Goal: Information Seeking & Learning: Learn about a topic

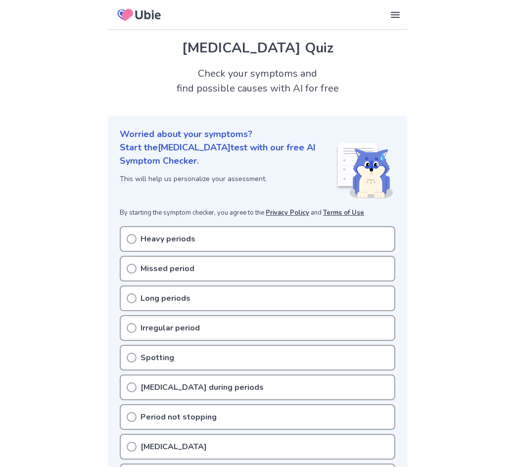
click at [129, 238] on icon at bounding box center [132, 239] width 10 height 10
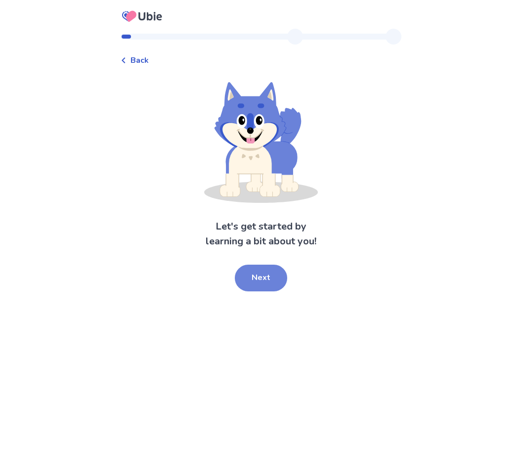
click at [266, 273] on button "Next" at bounding box center [261, 278] width 52 height 27
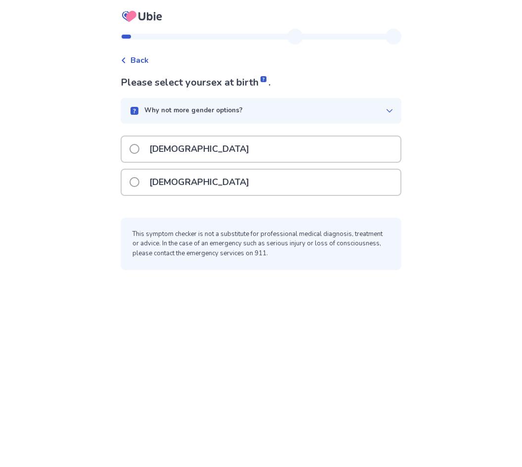
click at [140, 187] on label "Female" at bounding box center [193, 182] width 126 height 25
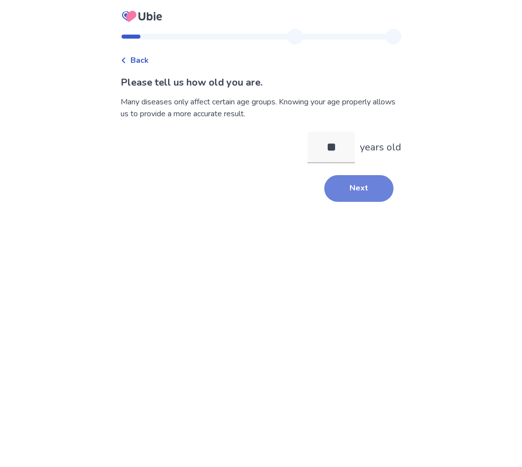
type input "**"
click at [356, 191] on button "Next" at bounding box center [358, 188] width 69 height 27
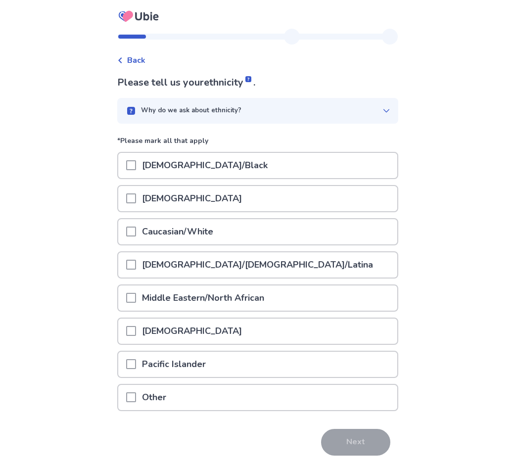
click at [136, 264] on span at bounding box center [131, 265] width 10 height 10
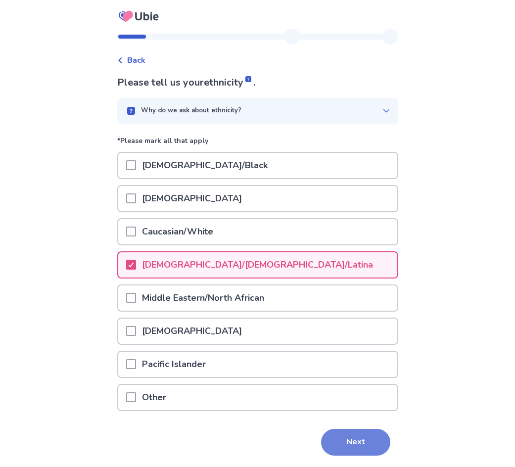
click at [374, 433] on button "Next" at bounding box center [355, 442] width 69 height 27
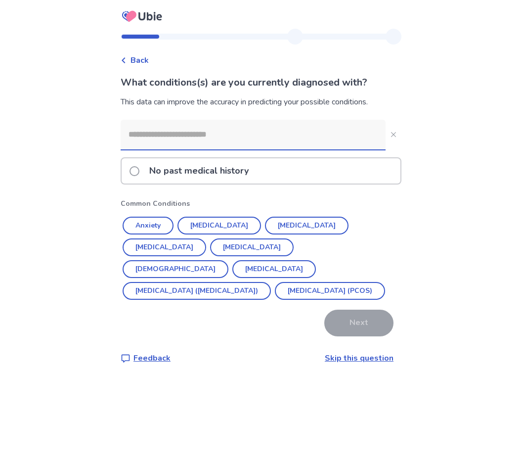
click at [141, 177] on label "No past medical history" at bounding box center [192, 170] width 125 height 25
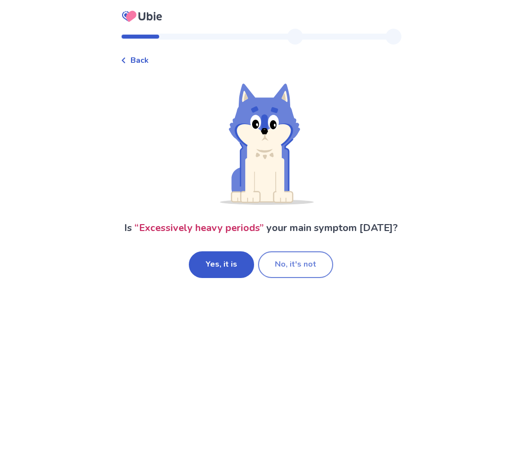
click at [310, 262] on button "No, it's not" at bounding box center [295, 264] width 75 height 27
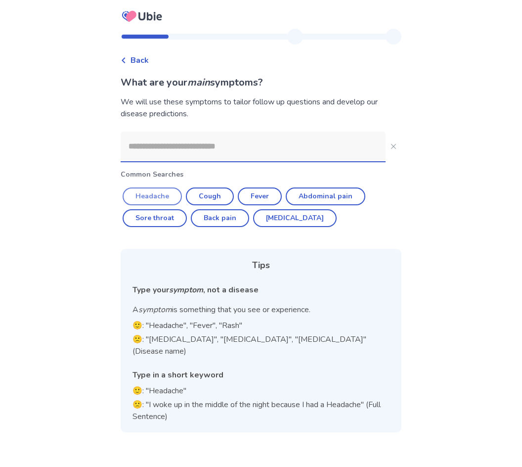
click at [168, 200] on button "Headache" at bounding box center [152, 196] width 59 height 18
type input "********"
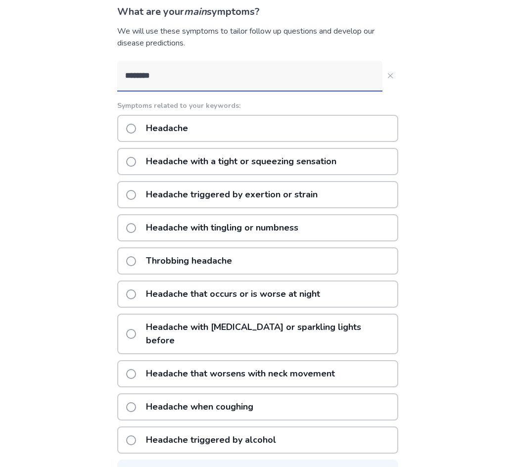
scroll to position [94, 0]
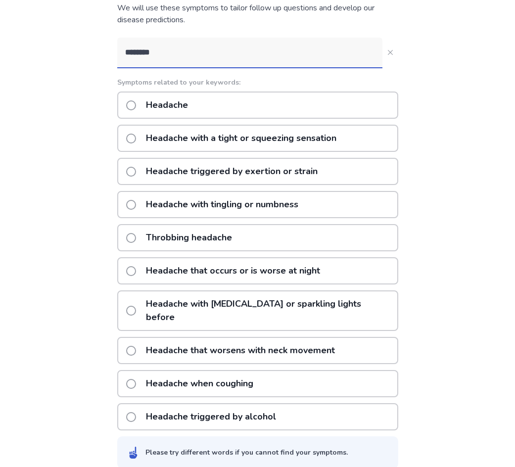
click at [134, 105] on span at bounding box center [131, 105] width 10 height 10
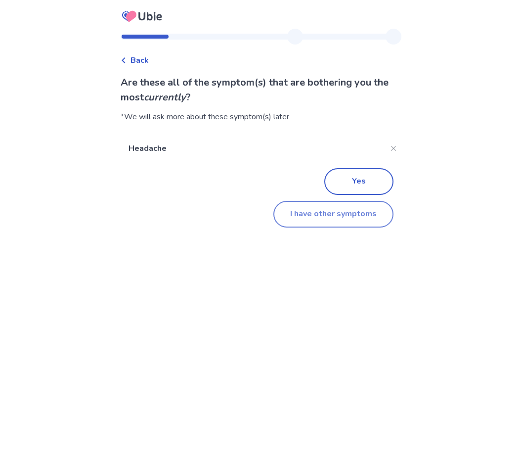
click at [323, 207] on button "I have other symptoms" at bounding box center [334, 214] width 120 height 27
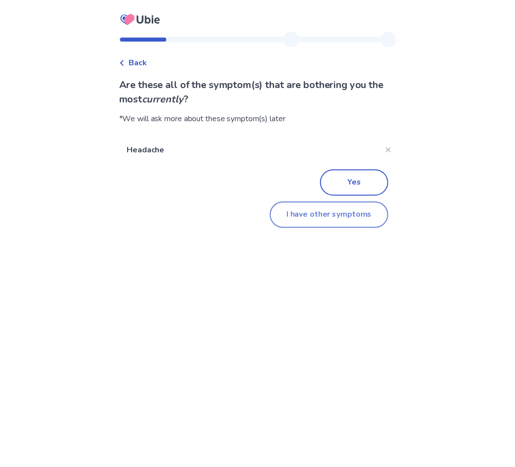
scroll to position [6, 0]
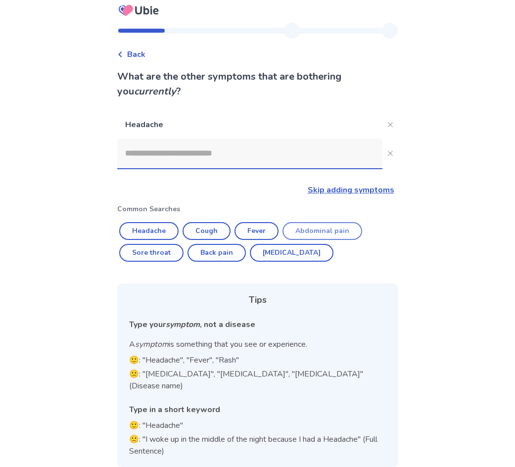
click at [302, 232] on button "Abdominal pain" at bounding box center [322, 231] width 80 height 18
type input "**********"
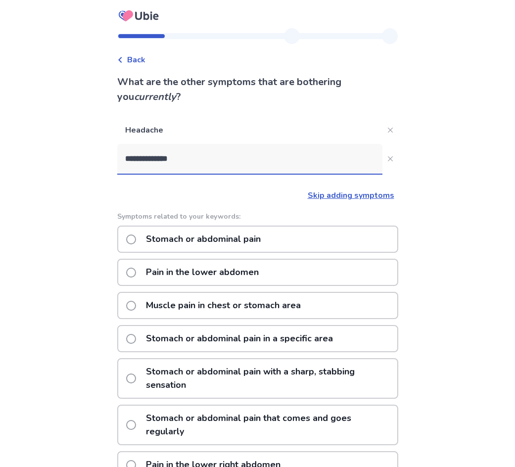
scroll to position [0, 0]
click at [136, 241] on span at bounding box center [131, 240] width 10 height 10
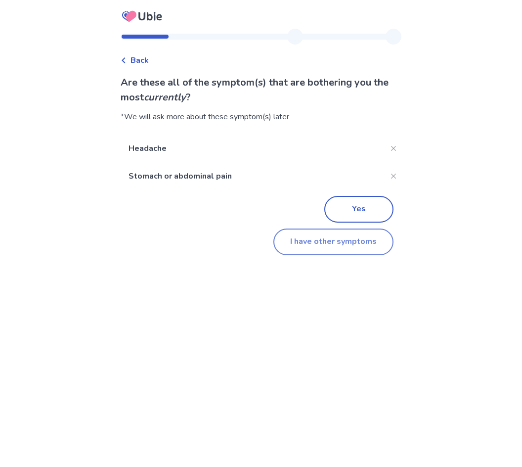
click at [323, 243] on button "I have other symptoms" at bounding box center [334, 242] width 120 height 27
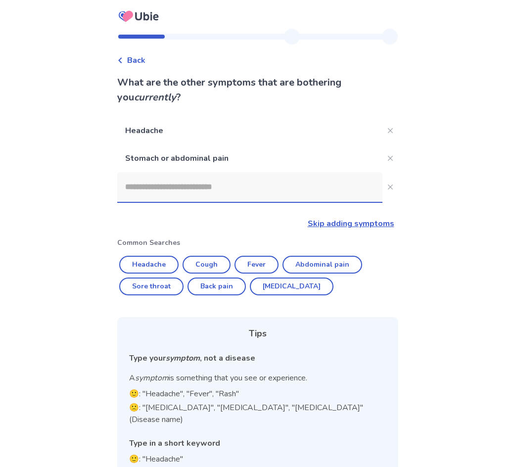
click at [149, 191] on input at bounding box center [249, 187] width 265 height 30
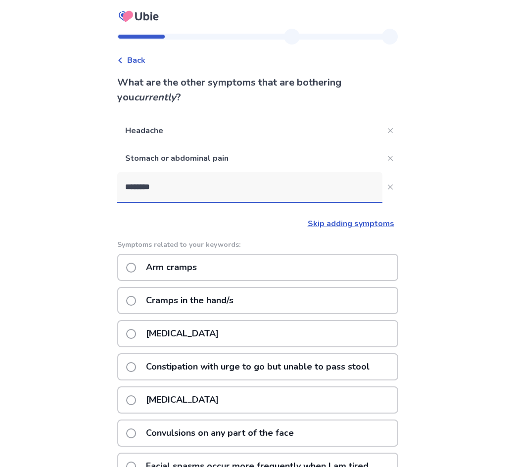
type input "********"
click at [135, 400] on span at bounding box center [131, 400] width 10 height 10
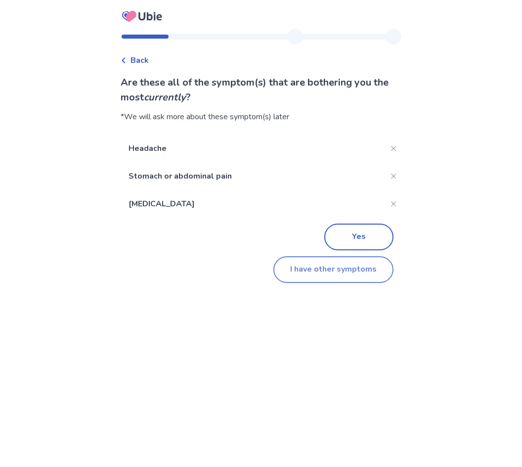
click at [319, 273] on button "I have other symptoms" at bounding box center [334, 269] width 120 height 27
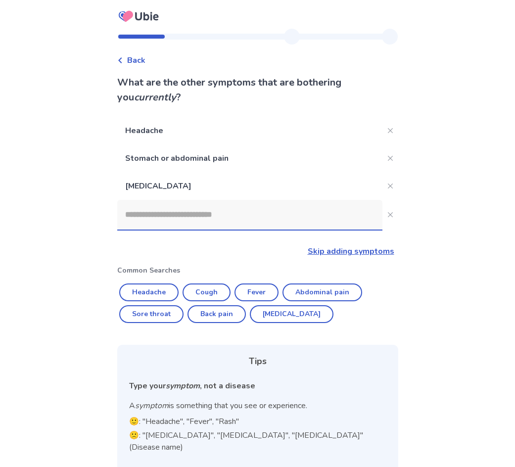
click at [162, 221] on input at bounding box center [249, 215] width 265 height 30
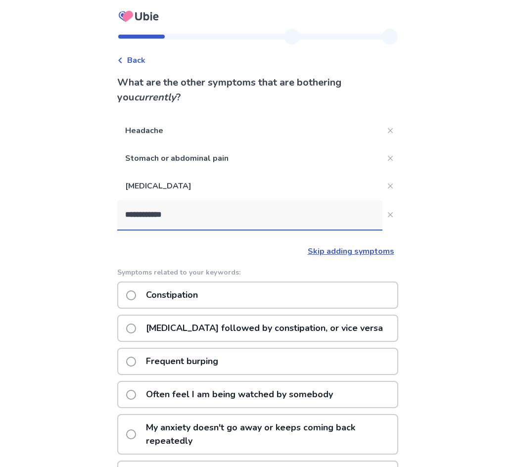
type input "**********"
click at [136, 294] on span at bounding box center [131, 295] width 10 height 10
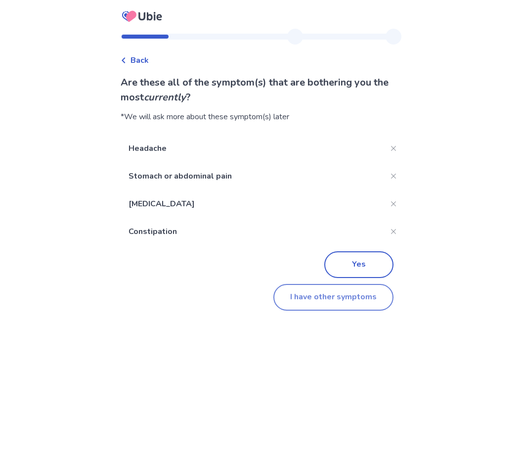
click at [301, 302] on button "I have other symptoms" at bounding box center [334, 297] width 120 height 27
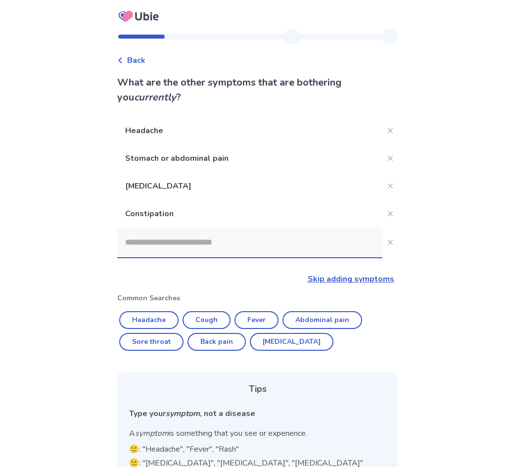
click at [182, 246] on input at bounding box center [249, 243] width 265 height 30
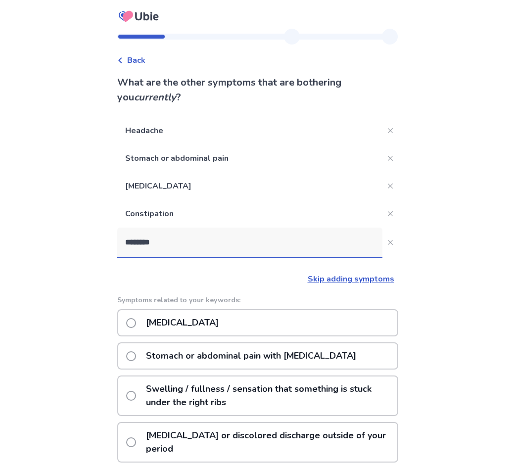
type input "********"
click at [136, 322] on span at bounding box center [131, 323] width 10 height 10
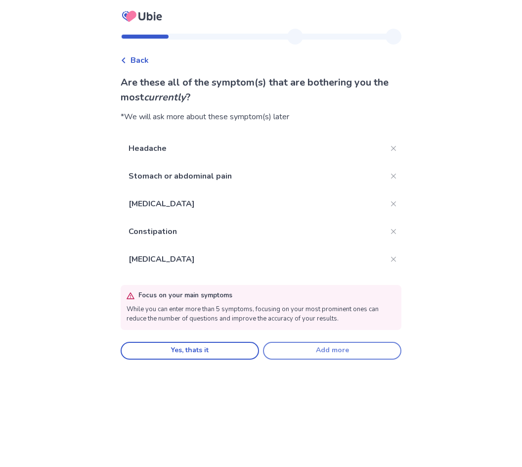
click at [303, 348] on button "Add more" at bounding box center [332, 351] width 138 height 18
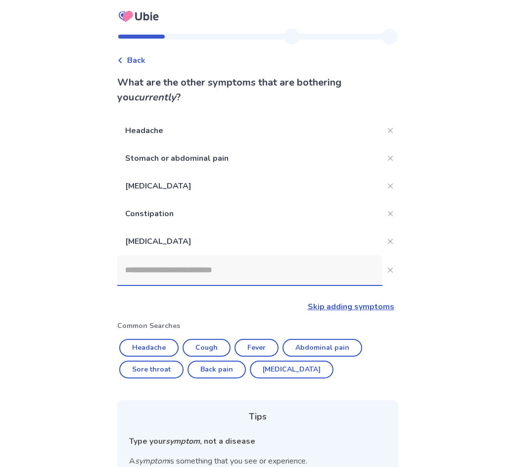
click at [184, 285] on div at bounding box center [249, 270] width 265 height 30
click at [184, 285] on input at bounding box center [249, 270] width 265 height 30
click at [180, 280] on input at bounding box center [249, 270] width 265 height 30
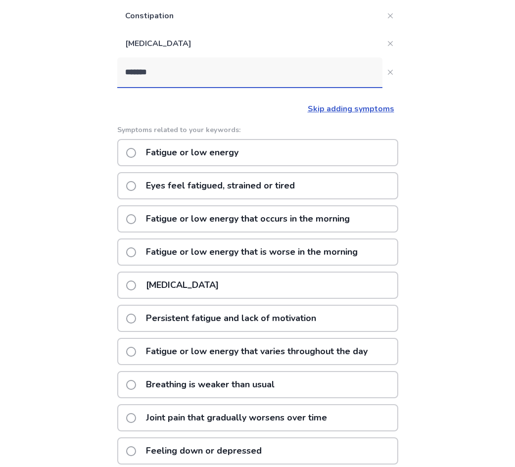
scroll to position [245, 0]
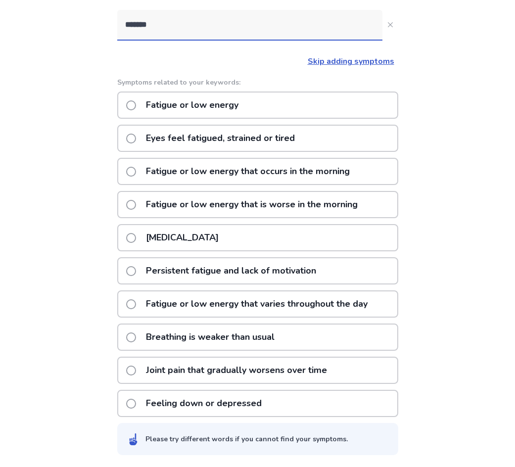
type input "*******"
click at [135, 105] on span at bounding box center [131, 105] width 10 height 10
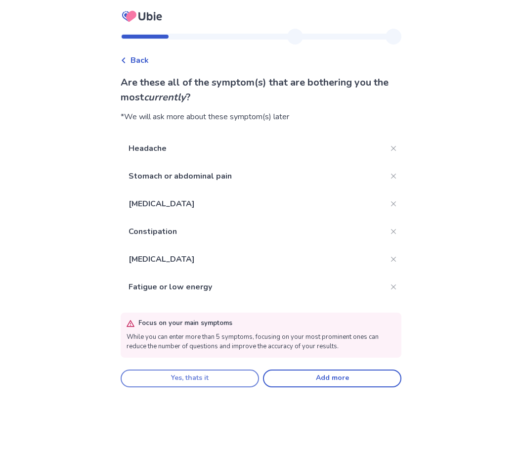
click at [214, 378] on button "Yes, thats it" at bounding box center [190, 378] width 138 height 18
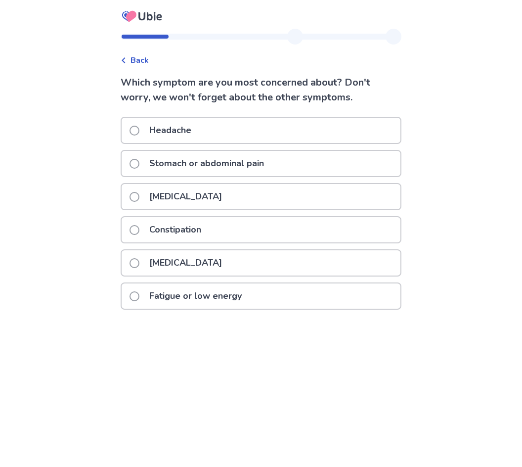
click at [139, 198] on span at bounding box center [135, 197] width 10 height 10
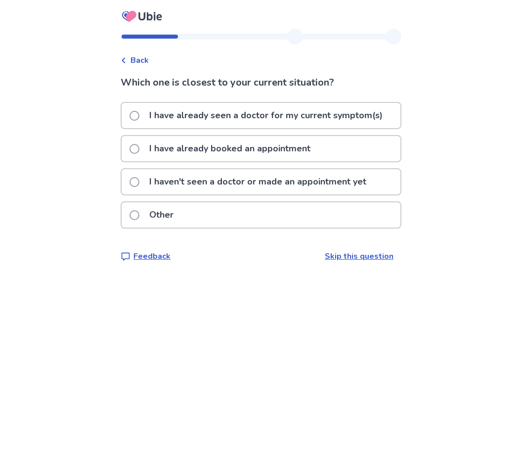
click at [139, 144] on span at bounding box center [135, 149] width 10 height 10
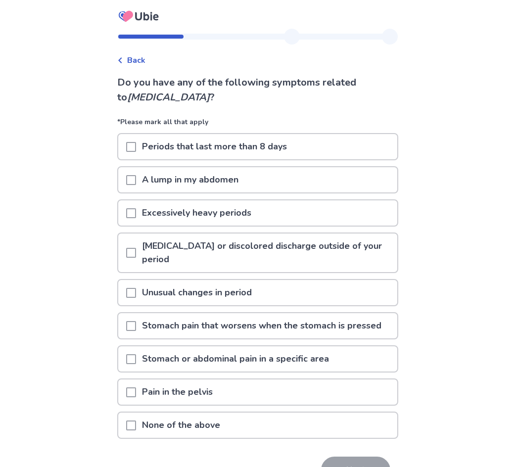
click at [136, 211] on span at bounding box center [131, 213] width 10 height 10
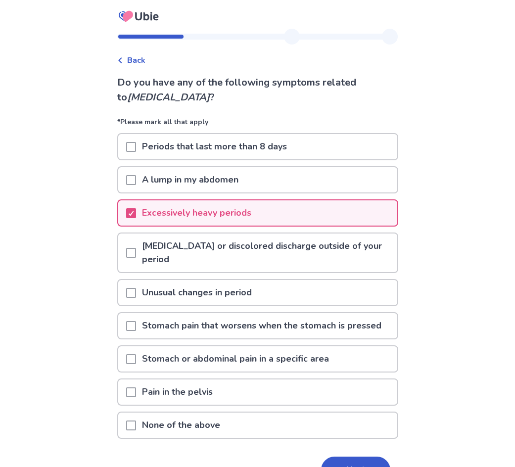
click at [136, 253] on span at bounding box center [131, 253] width 10 height 10
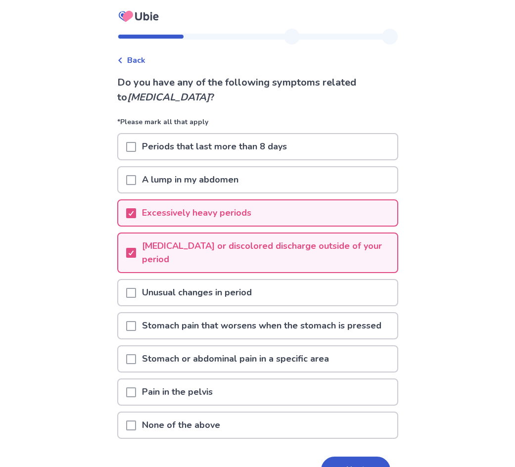
click at [136, 355] on span at bounding box center [131, 359] width 10 height 10
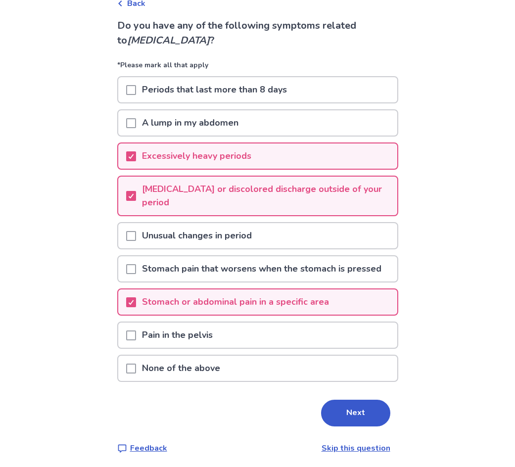
scroll to position [60, 0]
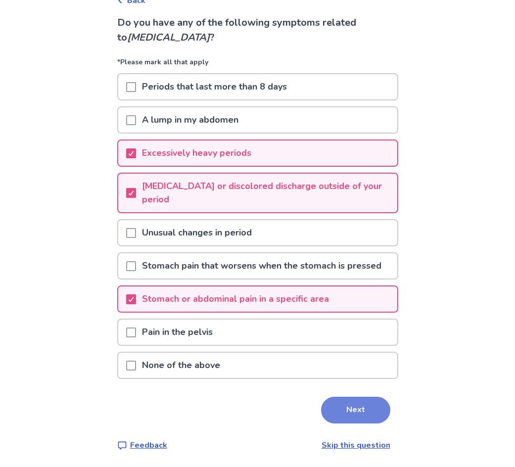
click at [354, 409] on button "Next" at bounding box center [355, 410] width 69 height 27
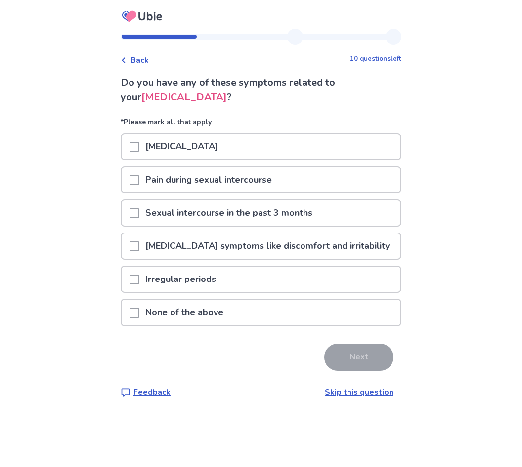
click at [139, 249] on span at bounding box center [135, 246] width 10 height 10
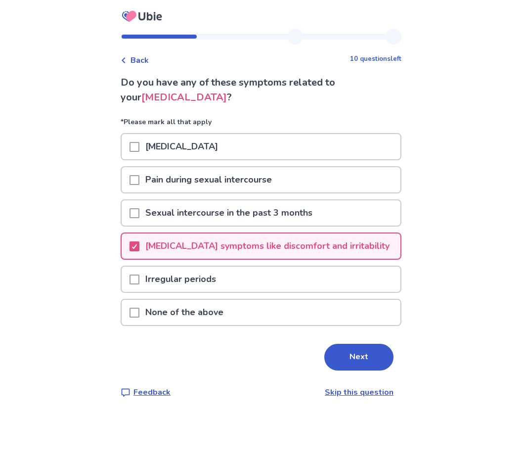
click at [139, 281] on span at bounding box center [135, 280] width 10 height 10
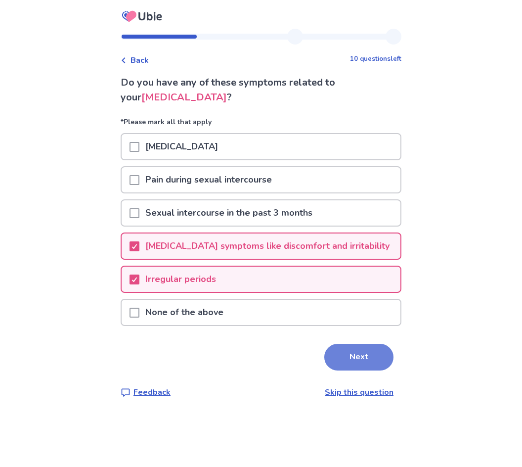
click at [359, 356] on button "Next" at bounding box center [358, 357] width 69 height 27
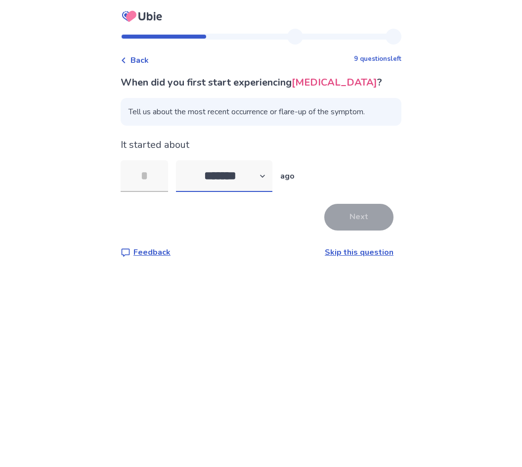
click at [268, 173] on select "******* ****** ******* ******** *******" at bounding box center [224, 176] width 96 height 32
select select "*"
click at [182, 160] on select "******* ****** ******* ******** *******" at bounding box center [224, 176] width 96 height 32
click at [157, 176] on input "tel" at bounding box center [144, 176] width 47 height 32
type input "*"
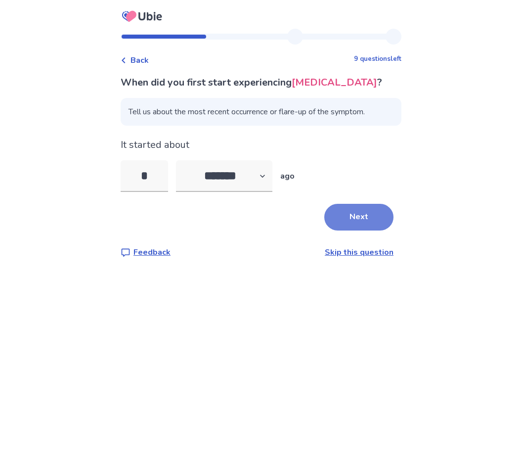
click at [344, 208] on button "Next" at bounding box center [358, 217] width 69 height 27
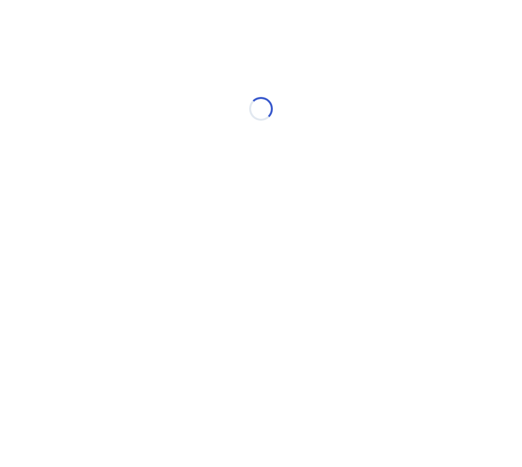
select select "*"
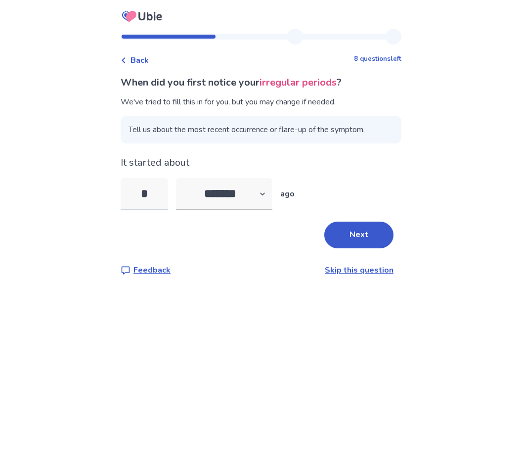
drag, startPoint x: 154, startPoint y: 196, endPoint x: 144, endPoint y: 192, distance: 10.9
click at [144, 192] on input "*" at bounding box center [144, 194] width 47 height 32
type input "*"
click at [226, 198] on select "******* ****** ******* ******** *******" at bounding box center [224, 194] width 96 height 32
select select "*"
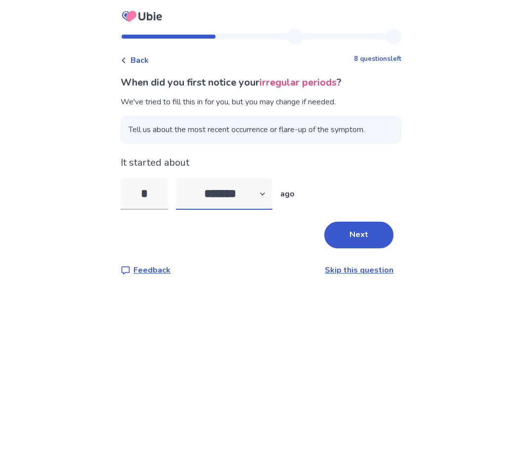
click at [182, 178] on select "******* ****** ******* ******** *******" at bounding box center [224, 194] width 96 height 32
click at [360, 236] on button "Next" at bounding box center [358, 235] width 69 height 27
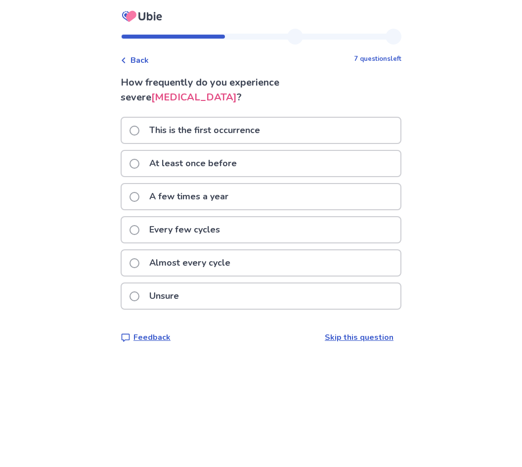
click at [137, 264] on span at bounding box center [135, 263] width 10 height 10
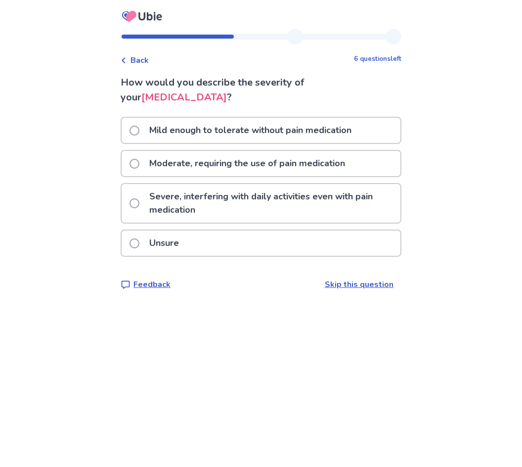
click at [139, 203] on span at bounding box center [135, 203] width 10 height 10
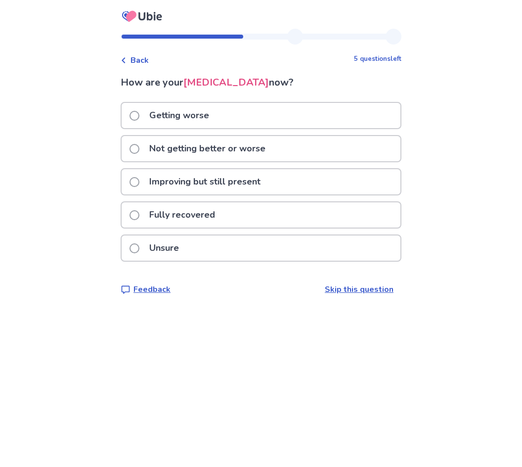
click at [139, 115] on span at bounding box center [135, 116] width 10 height 10
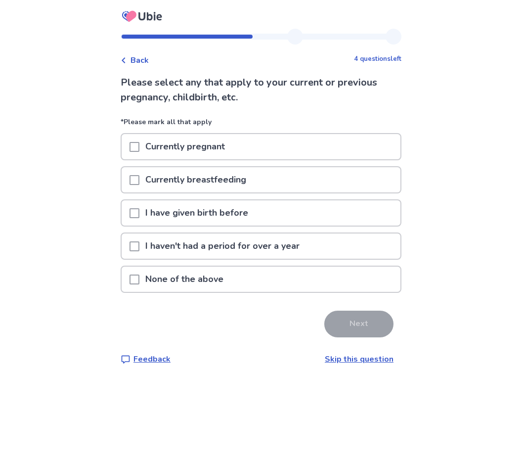
click at [139, 279] on span at bounding box center [135, 280] width 10 height 10
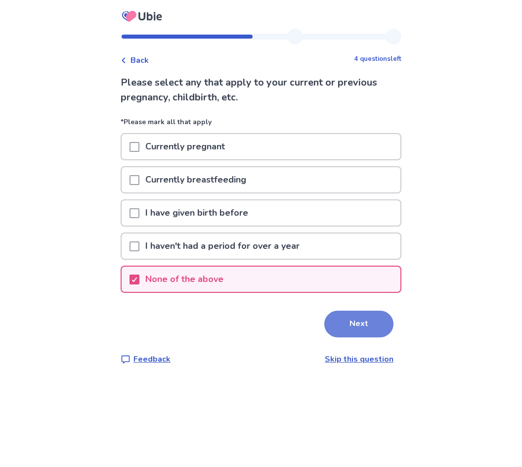
click at [347, 326] on button "Next" at bounding box center [358, 324] width 69 height 27
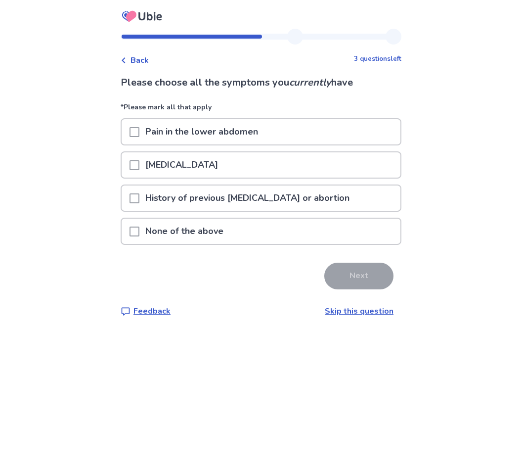
click at [139, 233] on span at bounding box center [135, 232] width 10 height 10
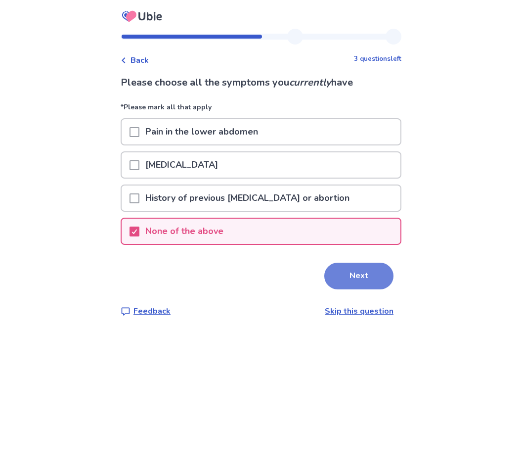
click at [348, 269] on button "Next" at bounding box center [358, 276] width 69 height 27
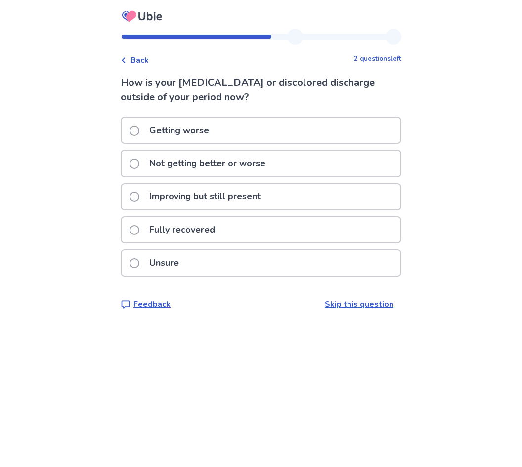
click at [136, 265] on span at bounding box center [135, 263] width 10 height 10
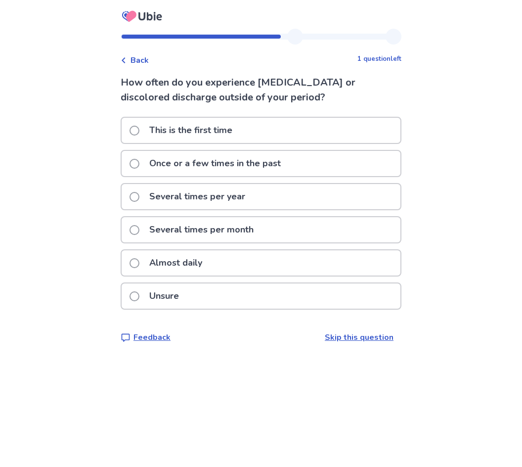
click at [138, 293] on span at bounding box center [135, 296] width 10 height 10
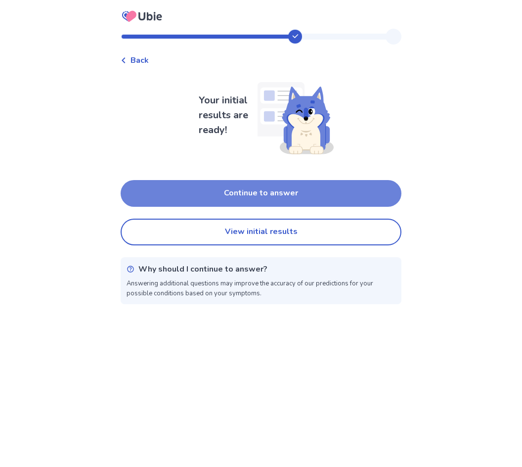
click at [278, 198] on button "Continue to answer" at bounding box center [261, 193] width 281 height 27
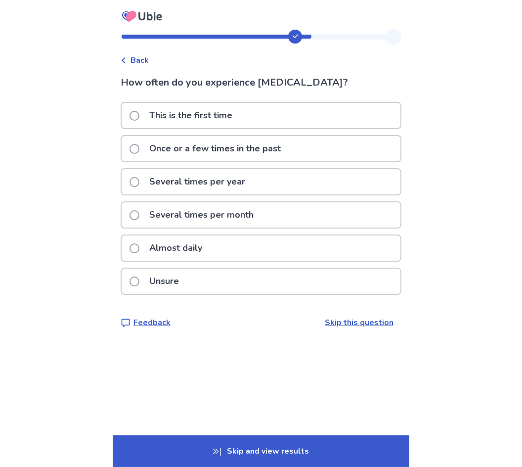
click at [342, 320] on link "Skip this question" at bounding box center [359, 322] width 69 height 11
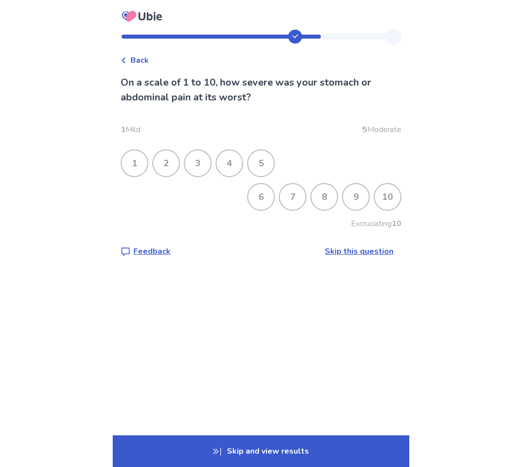
click at [357, 196] on div "9" at bounding box center [356, 197] width 26 height 26
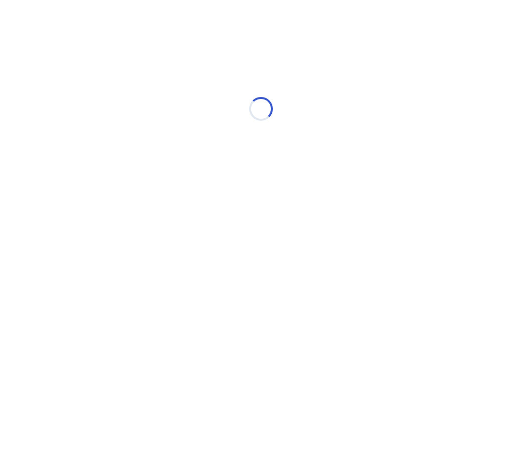
select select "*"
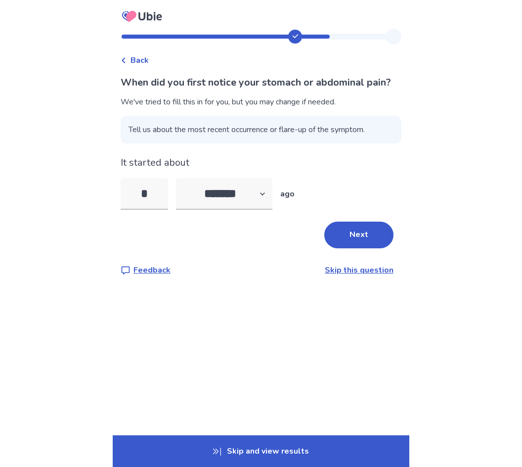
click at [351, 275] on link "Skip this question" at bounding box center [359, 270] width 69 height 11
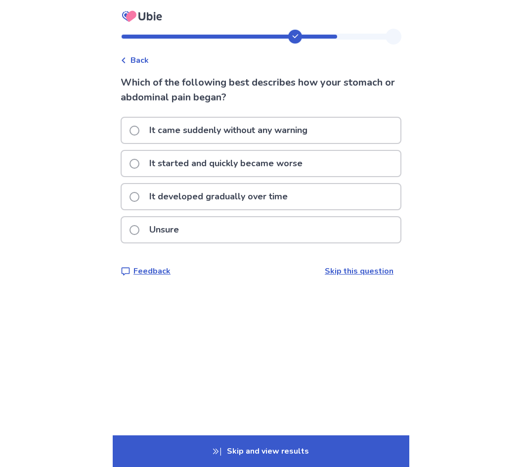
click at [356, 270] on link "Skip this question" at bounding box center [359, 271] width 69 height 11
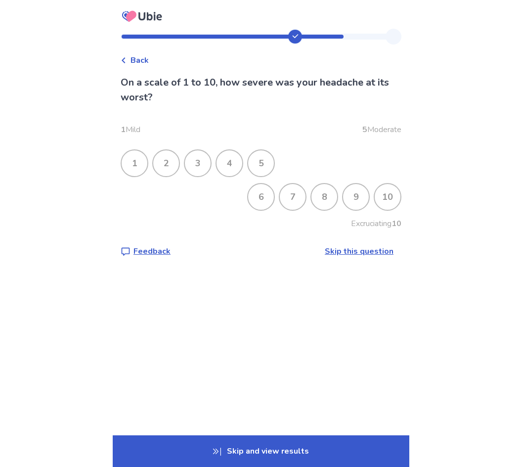
click at [358, 251] on link "Skip this question" at bounding box center [359, 251] width 69 height 11
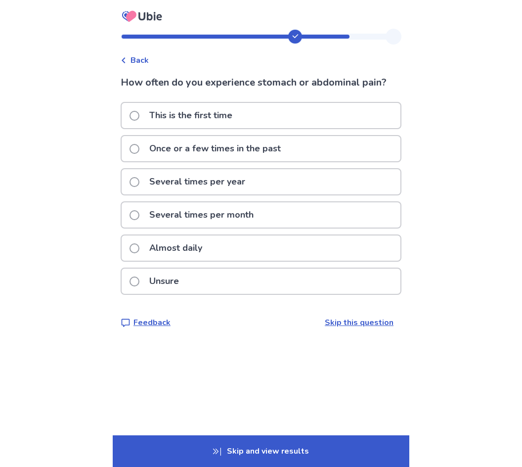
click at [355, 321] on link "Skip this question" at bounding box center [359, 322] width 69 height 11
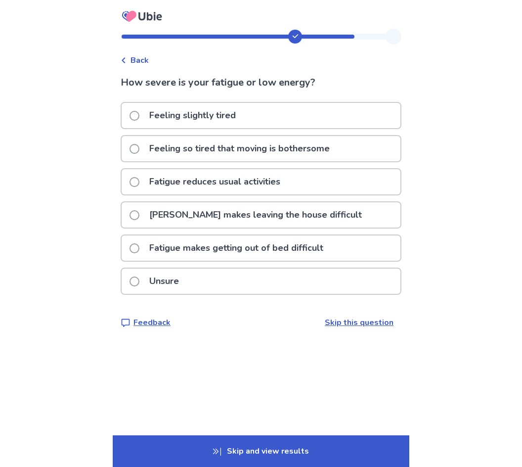
click at [284, 448] on p "Skip and view results" at bounding box center [261, 451] width 297 height 32
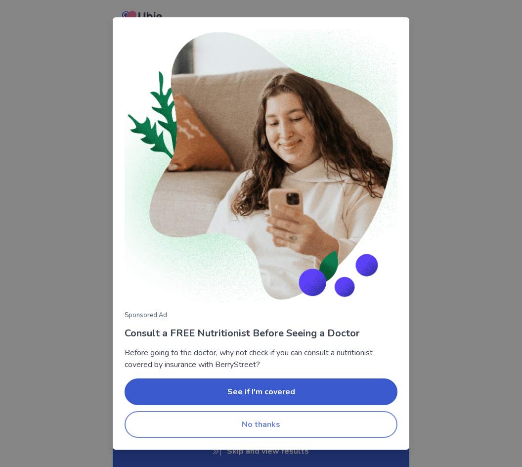
click at [284, 427] on button "No thanks" at bounding box center [261, 424] width 273 height 27
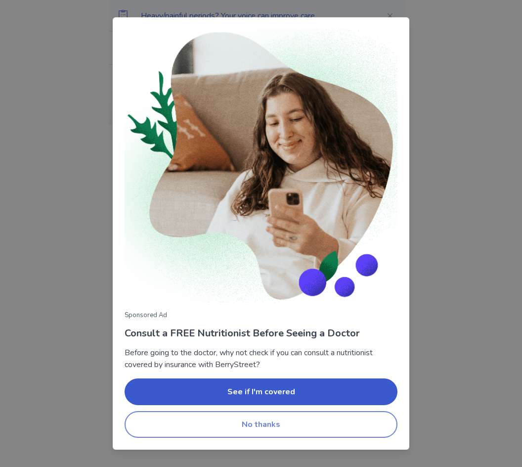
click at [282, 425] on button "No thanks" at bounding box center [261, 424] width 273 height 27
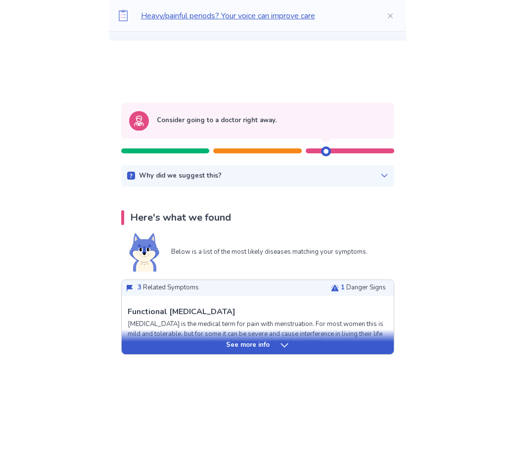
scroll to position [99, 0]
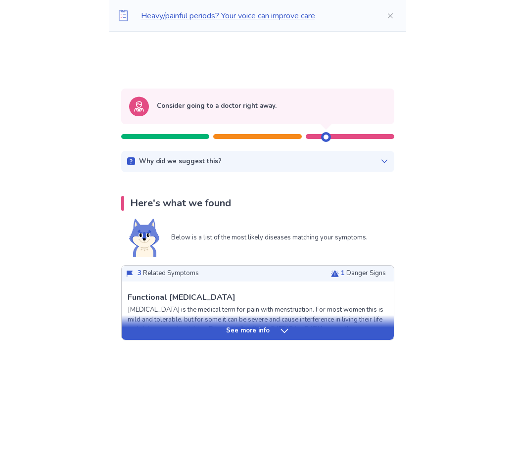
click at [228, 328] on p "See more info" at bounding box center [248, 331] width 44 height 10
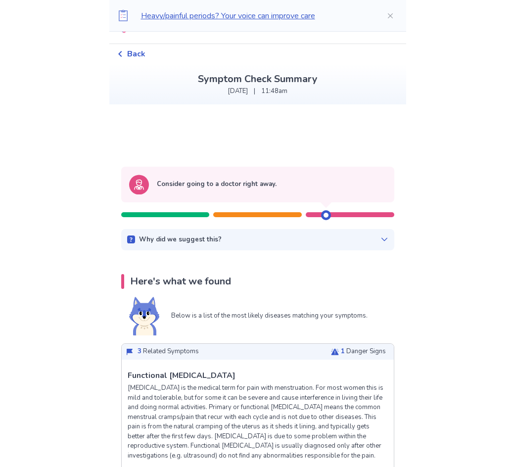
scroll to position [0, 0]
